Goal: Information Seeking & Learning: Understand process/instructions

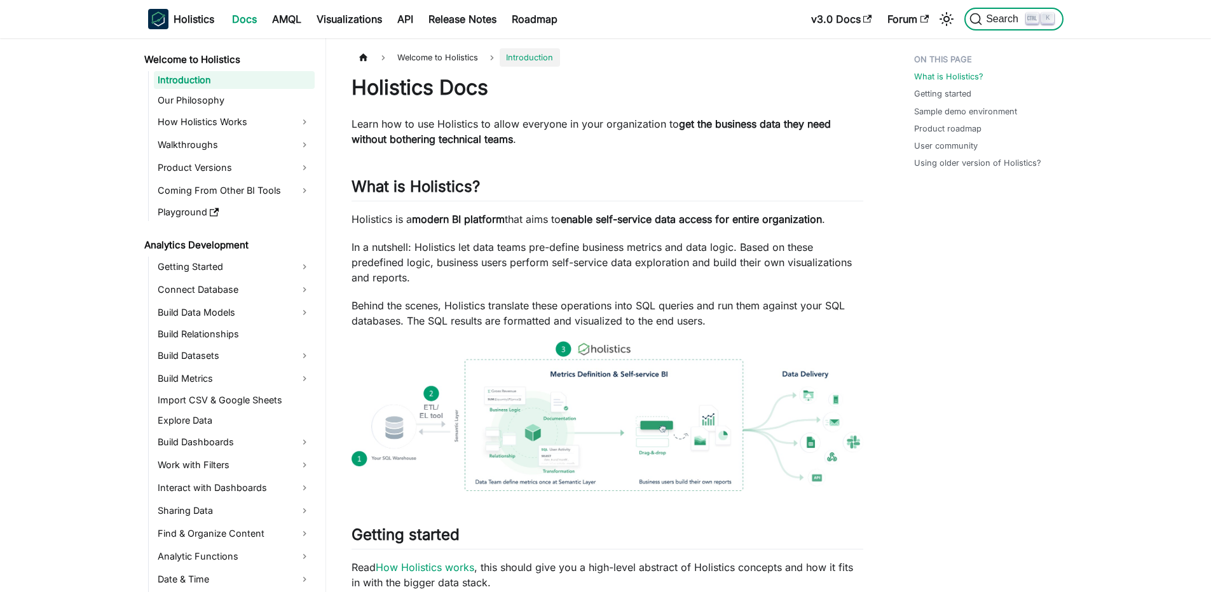
click at [1027, 22] on icon "Search (Ctrl+K)" at bounding box center [1032, 18] width 10 height 10
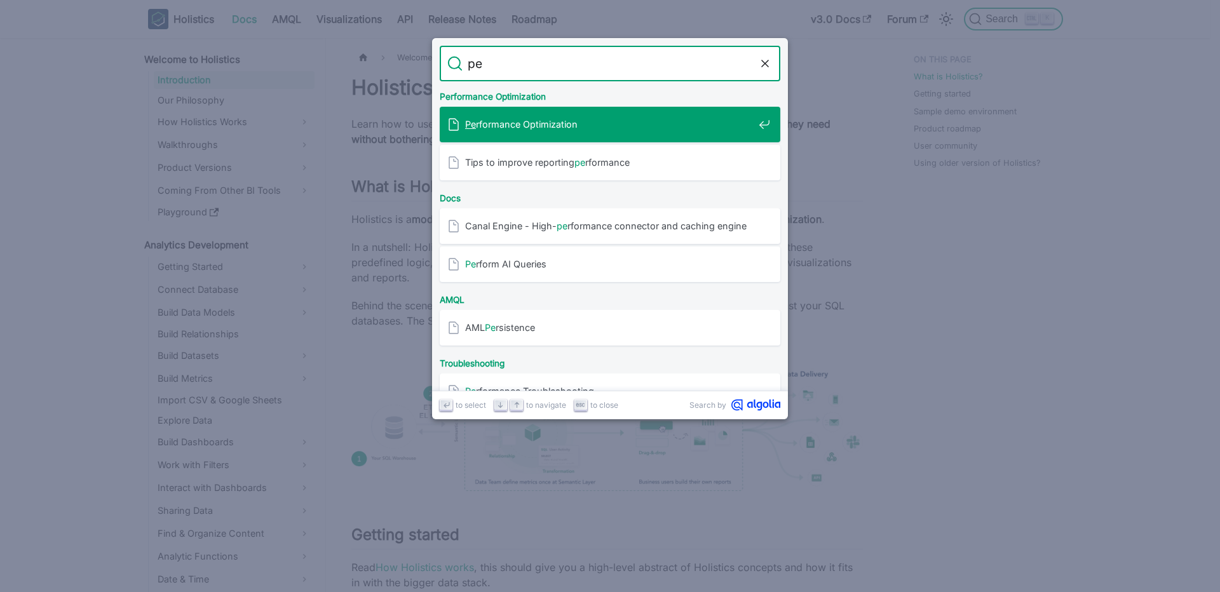
type input "p"
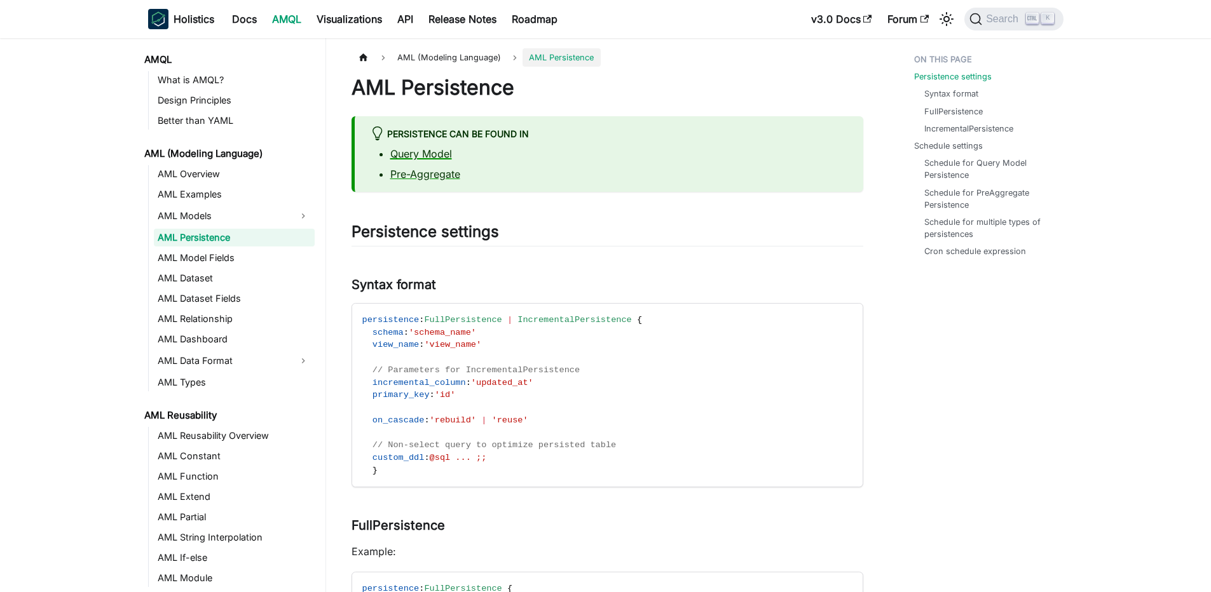
click at [402, 151] on link "Query Model" at bounding box center [421, 153] width 62 height 13
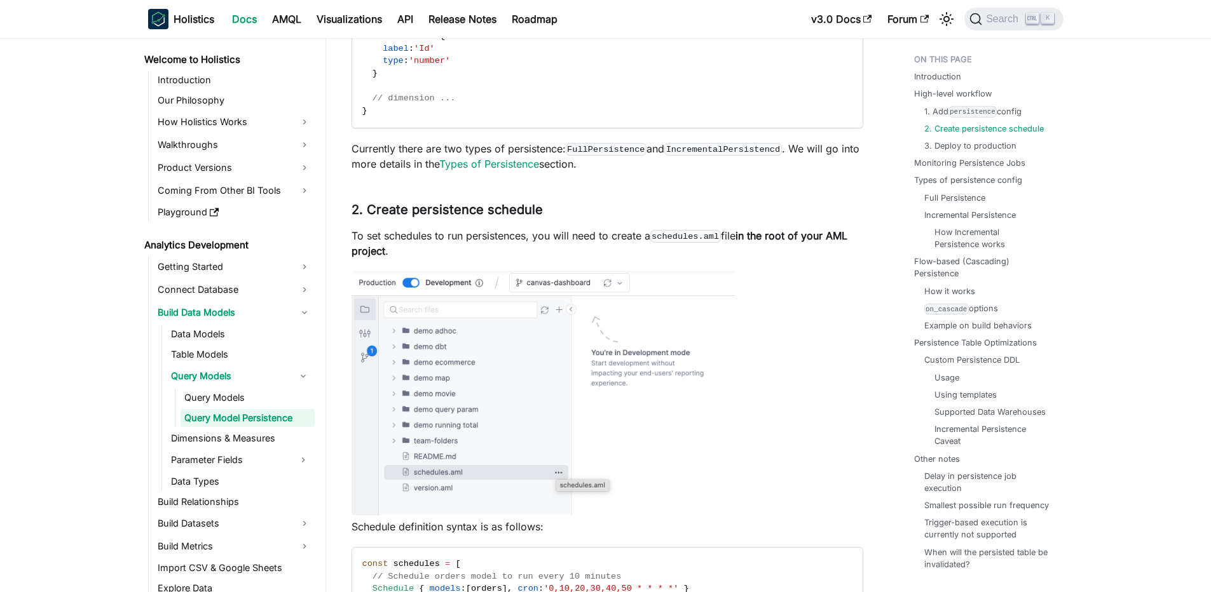
scroll to position [1220, 0]
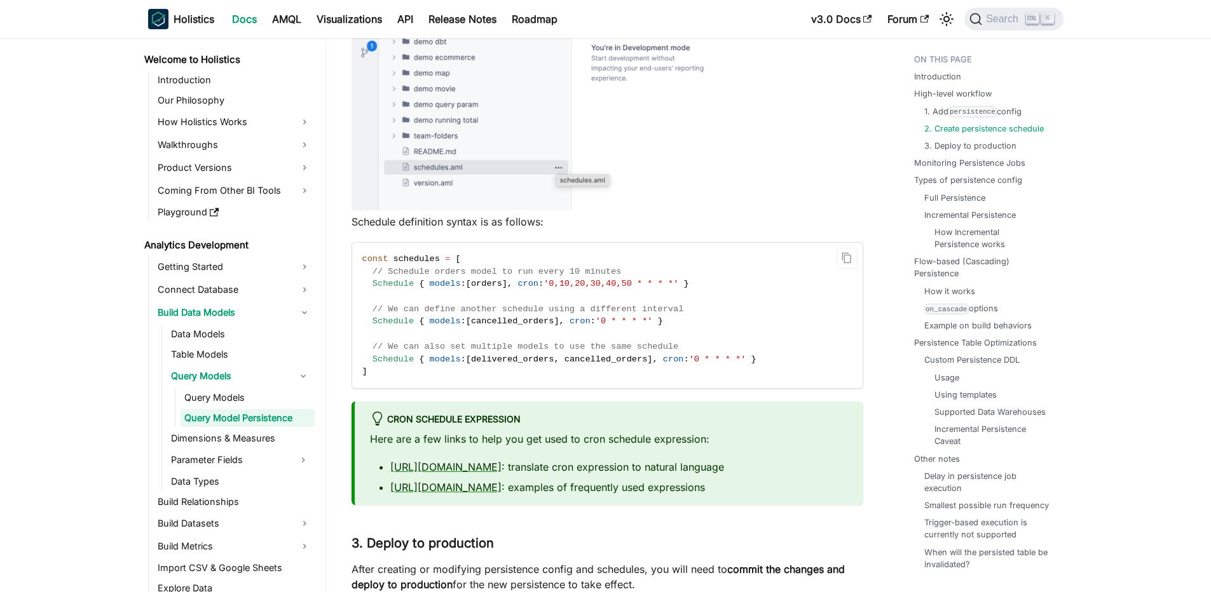
click at [407, 264] on span "schedules" at bounding box center [416, 259] width 46 height 10
click at [386, 289] on span "Schedule" at bounding box center [392, 284] width 41 height 10
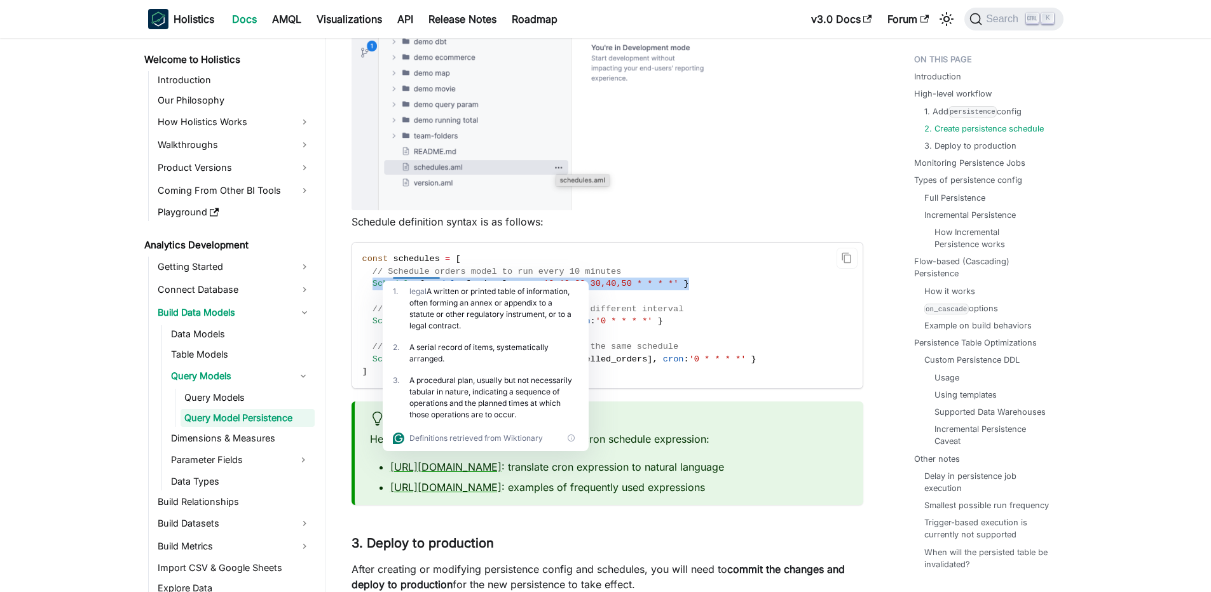
drag, startPoint x: 371, startPoint y: 296, endPoint x: 784, endPoint y: 305, distance: 413.3
click at [784, 305] on code "const schedules = [ // Schedule orders model to run every 10 minutes Schedule {…" at bounding box center [606, 316] width 509 height 146
copy span "Schedule { models : [ orders ] , cron : '0,10,20,30,40,50 * * * *' }"
